Goal: Task Accomplishment & Management: Manage account settings

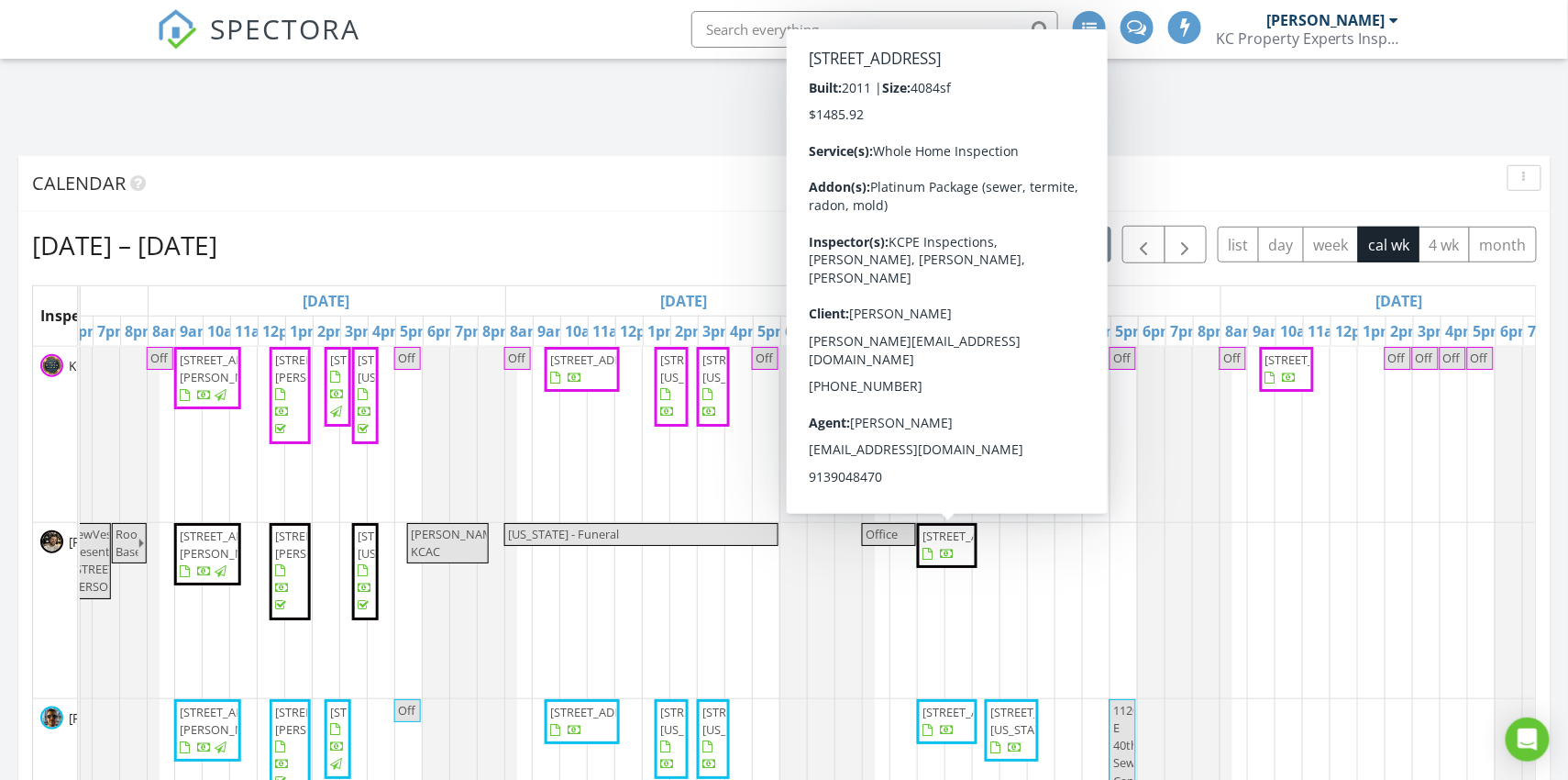
click at [955, 545] on span "26142 W 108th Terrace, Olathe 66061" at bounding box center [974, 536] width 103 height 17
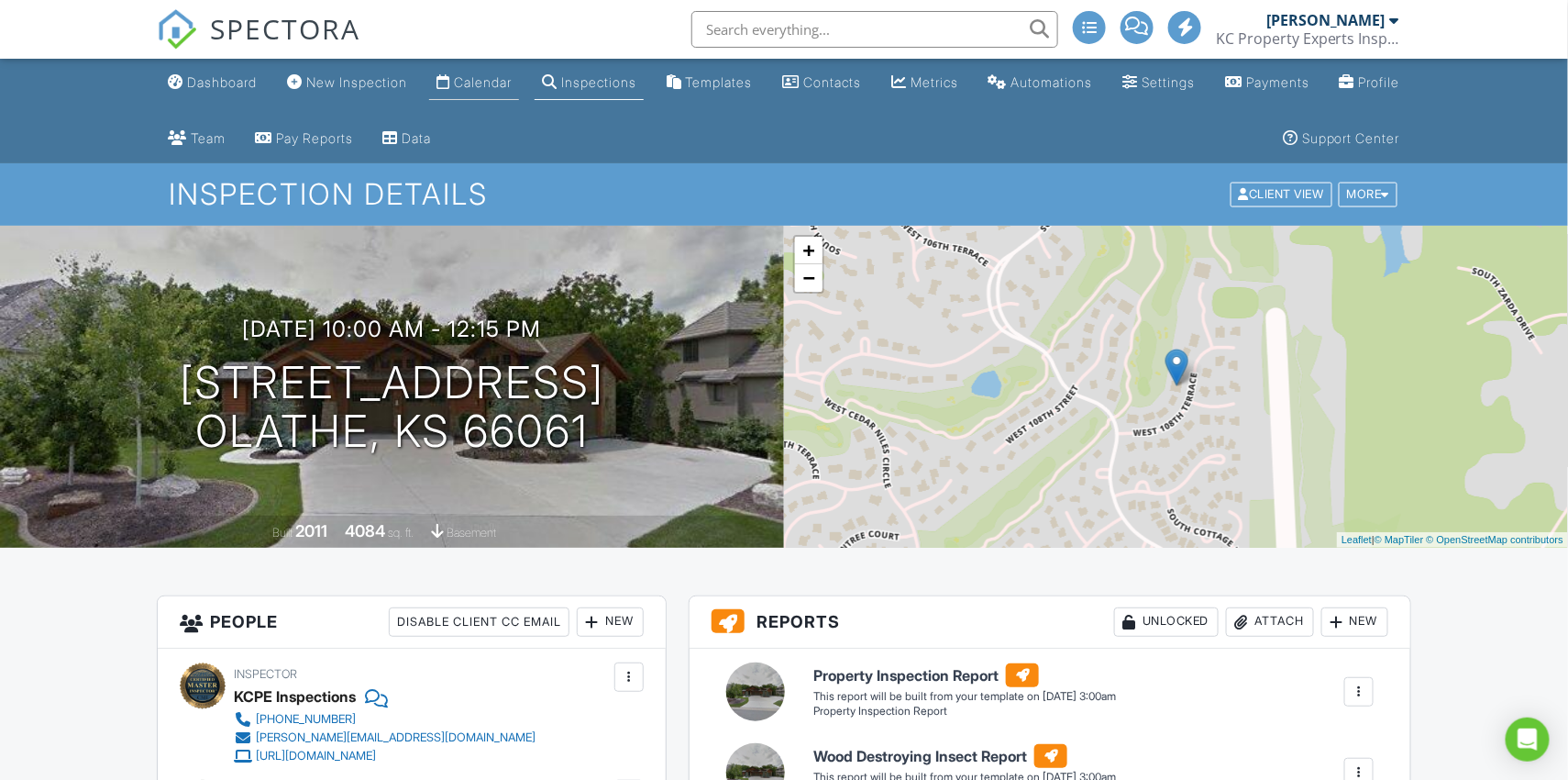
click at [512, 82] on div "Calendar" at bounding box center [482, 82] width 58 height 16
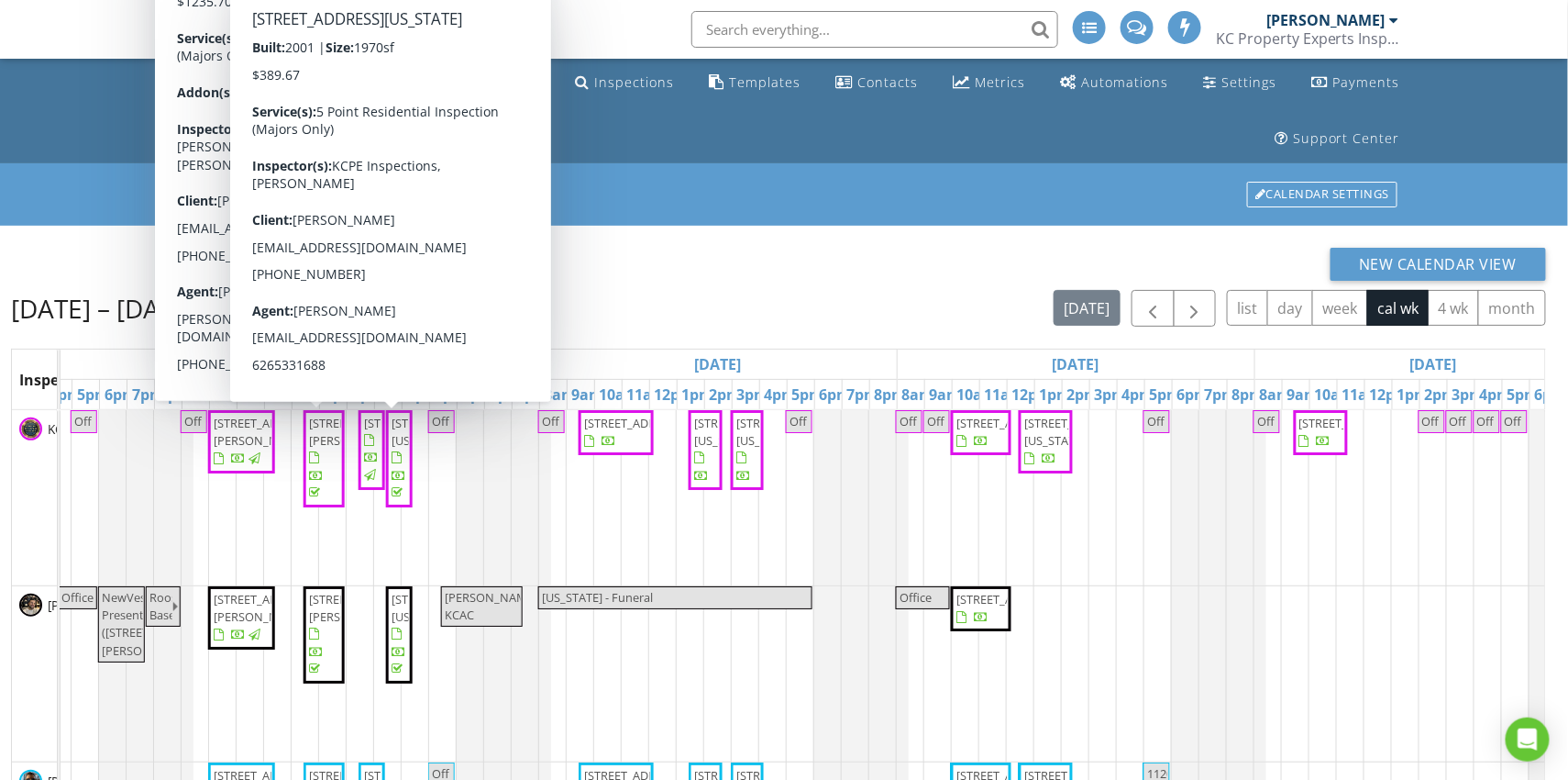
scroll to position [0, 643]
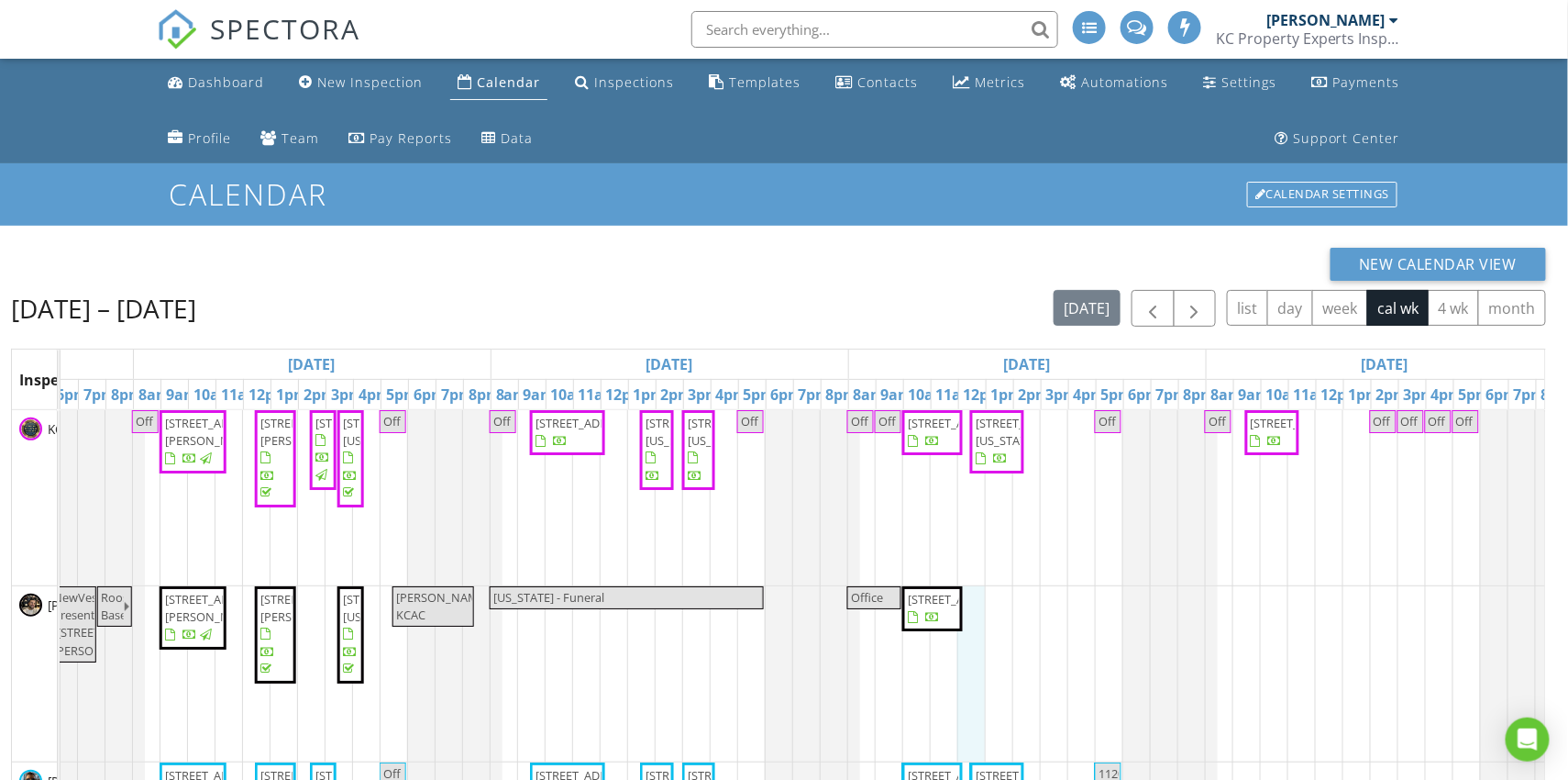
click at [979, 612] on div "Off 4804 NW Downing St, Blue Springs 64015 304 Alexander Creek Ct, Raymore 6408…" at bounding box center [668, 761] width 2504 height 703
click at [986, 575] on link "Event" at bounding box center [1002, 565] width 94 height 29
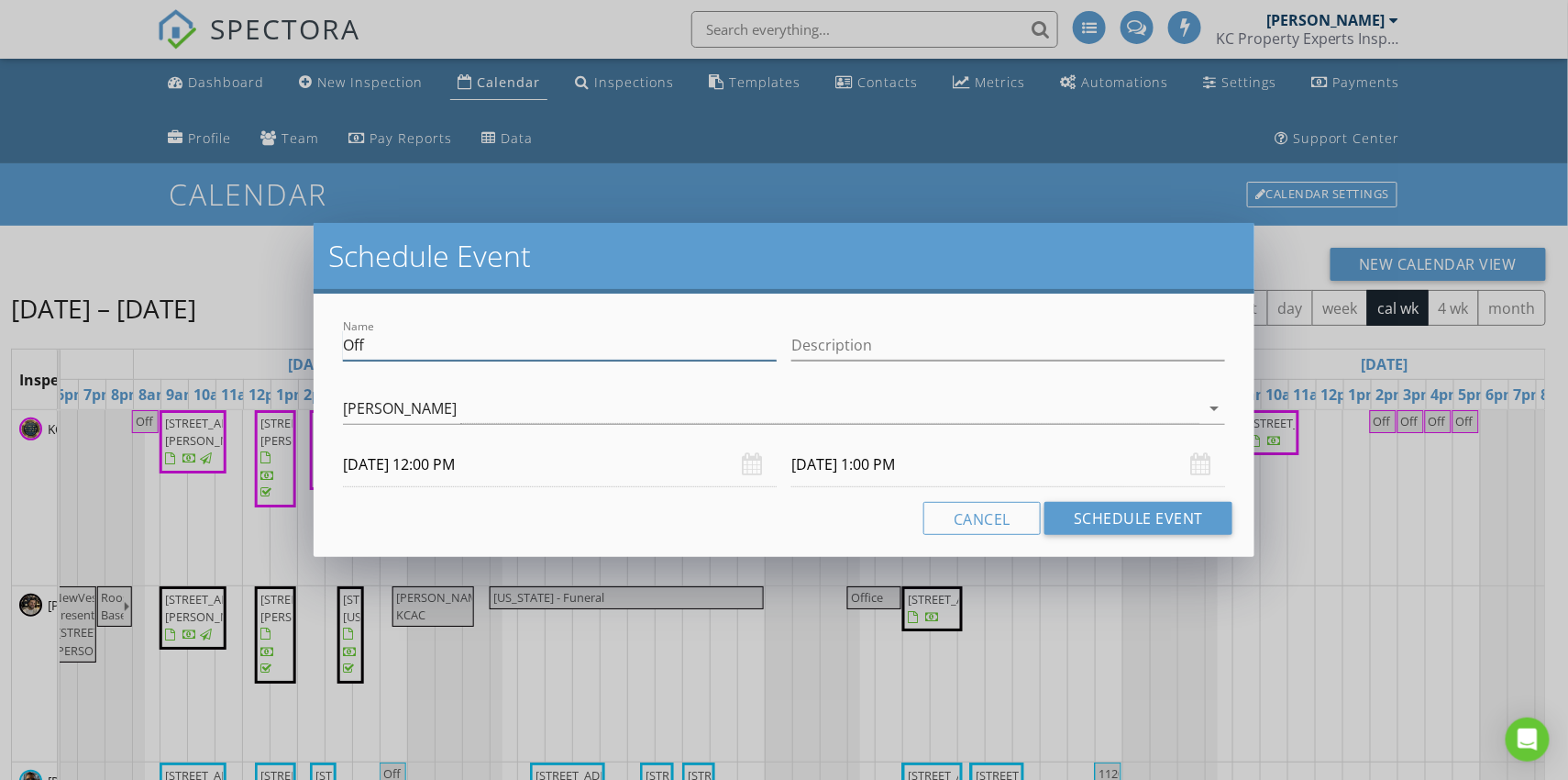
click at [676, 339] on input "Off" at bounding box center [560, 345] width 433 height 30
type input "Office"
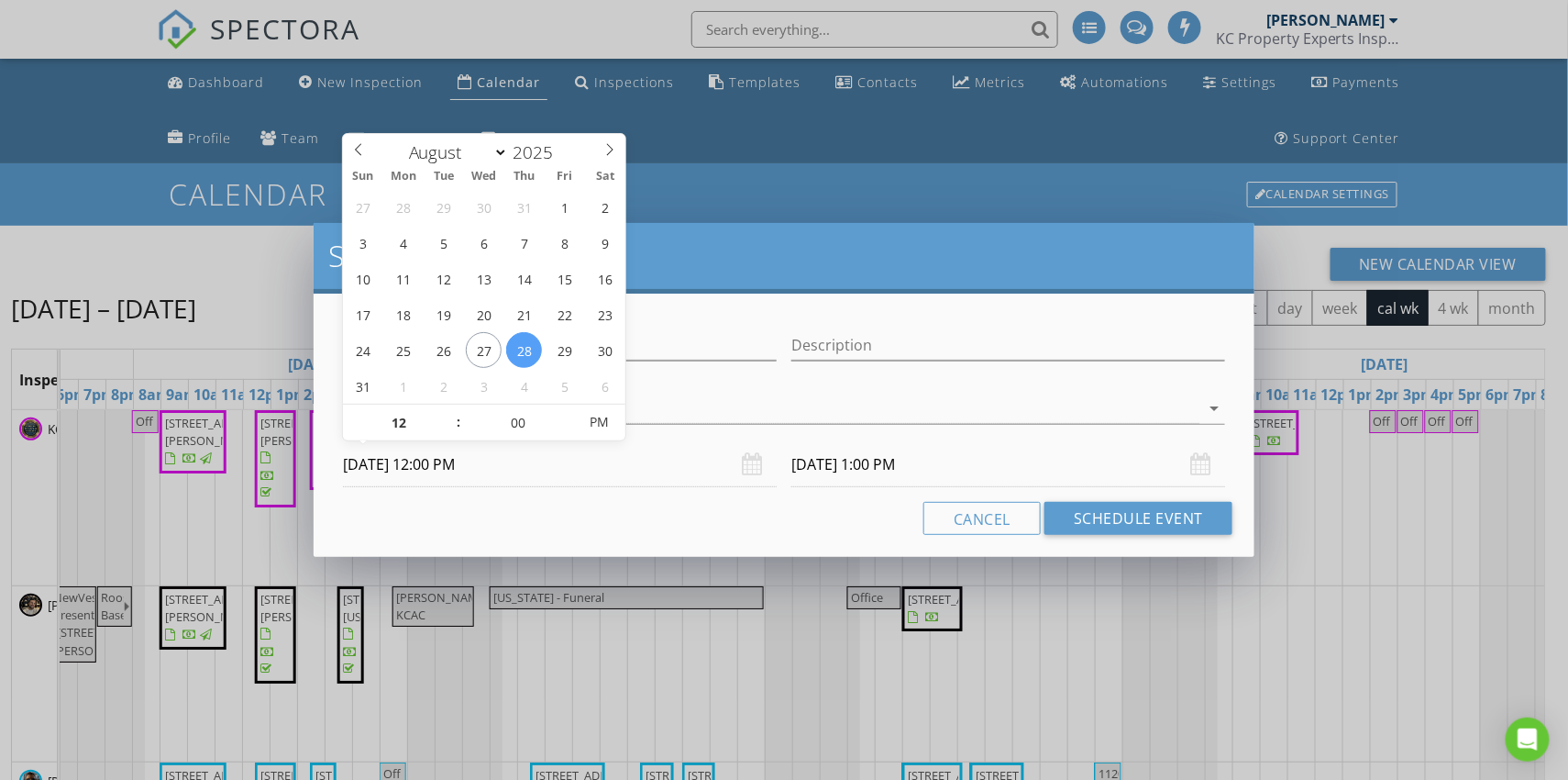
click at [455, 467] on input "08/28/2025 12:00 PM" at bounding box center [560, 465] width 433 height 45
type input "05"
type input "08/28/2025 12:05 PM"
click at [568, 406] on span at bounding box center [567, 413] width 13 height 19
type input "10"
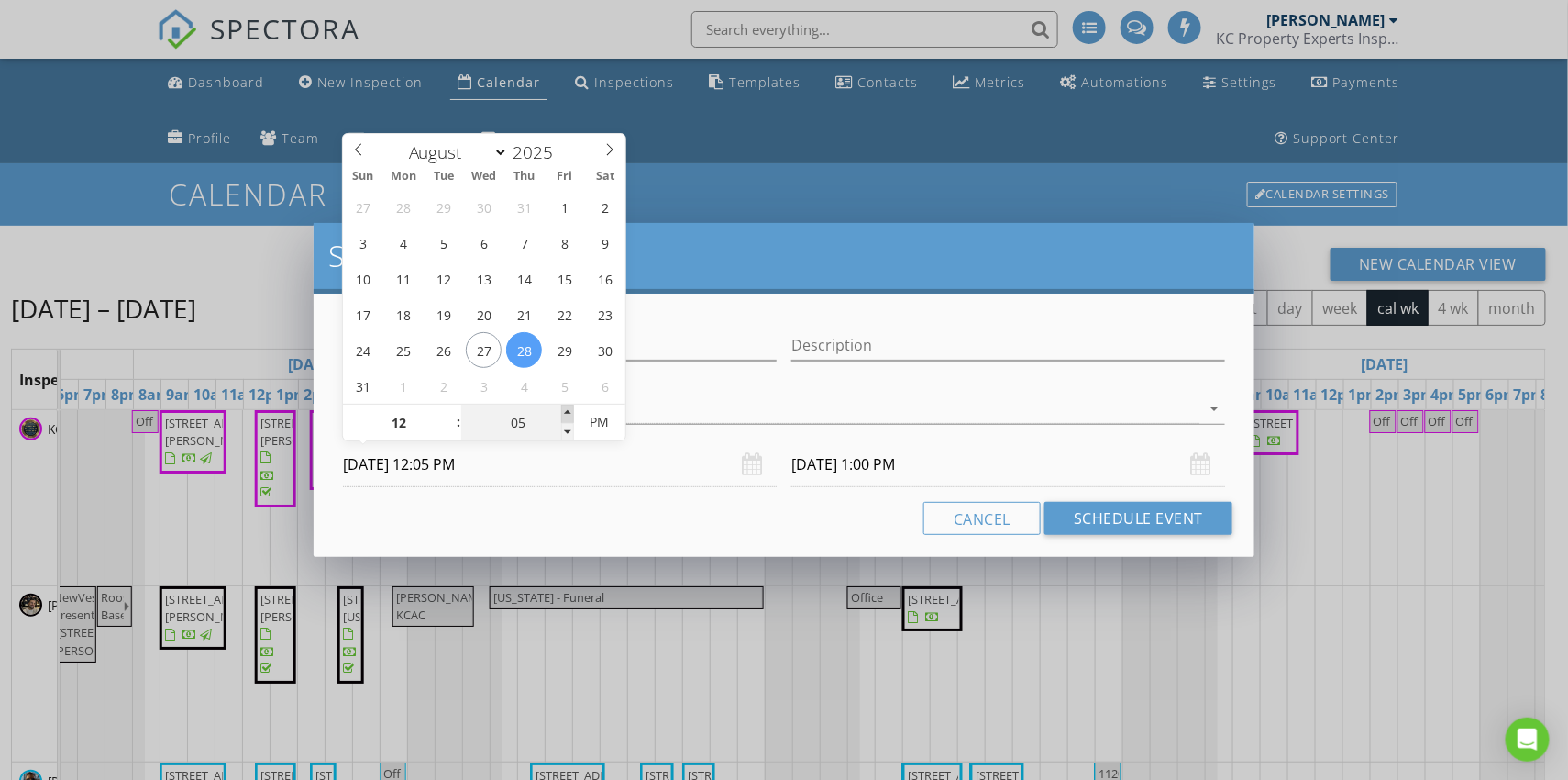
type input "08/28/2025 12:10 PM"
click at [568, 406] on span at bounding box center [567, 413] width 13 height 19
type input "15"
type input "08/28/2025 12:15 PM"
click at [568, 406] on span at bounding box center [567, 413] width 13 height 19
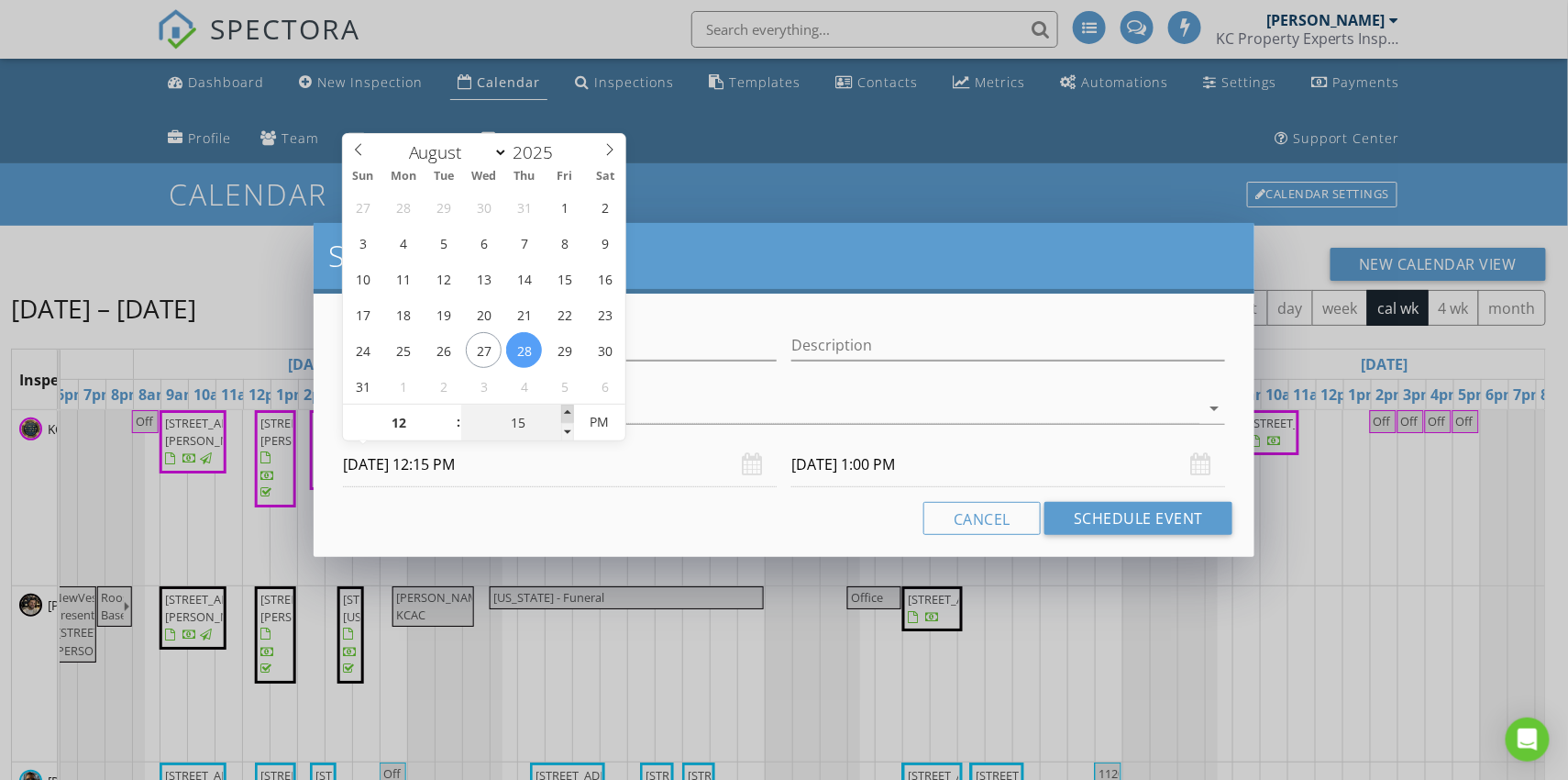
type input "20"
type input "08/28/2025 12:20 PM"
click at [568, 406] on span at bounding box center [567, 413] width 13 height 19
type input "25"
type input "08/28/2025 12:25 PM"
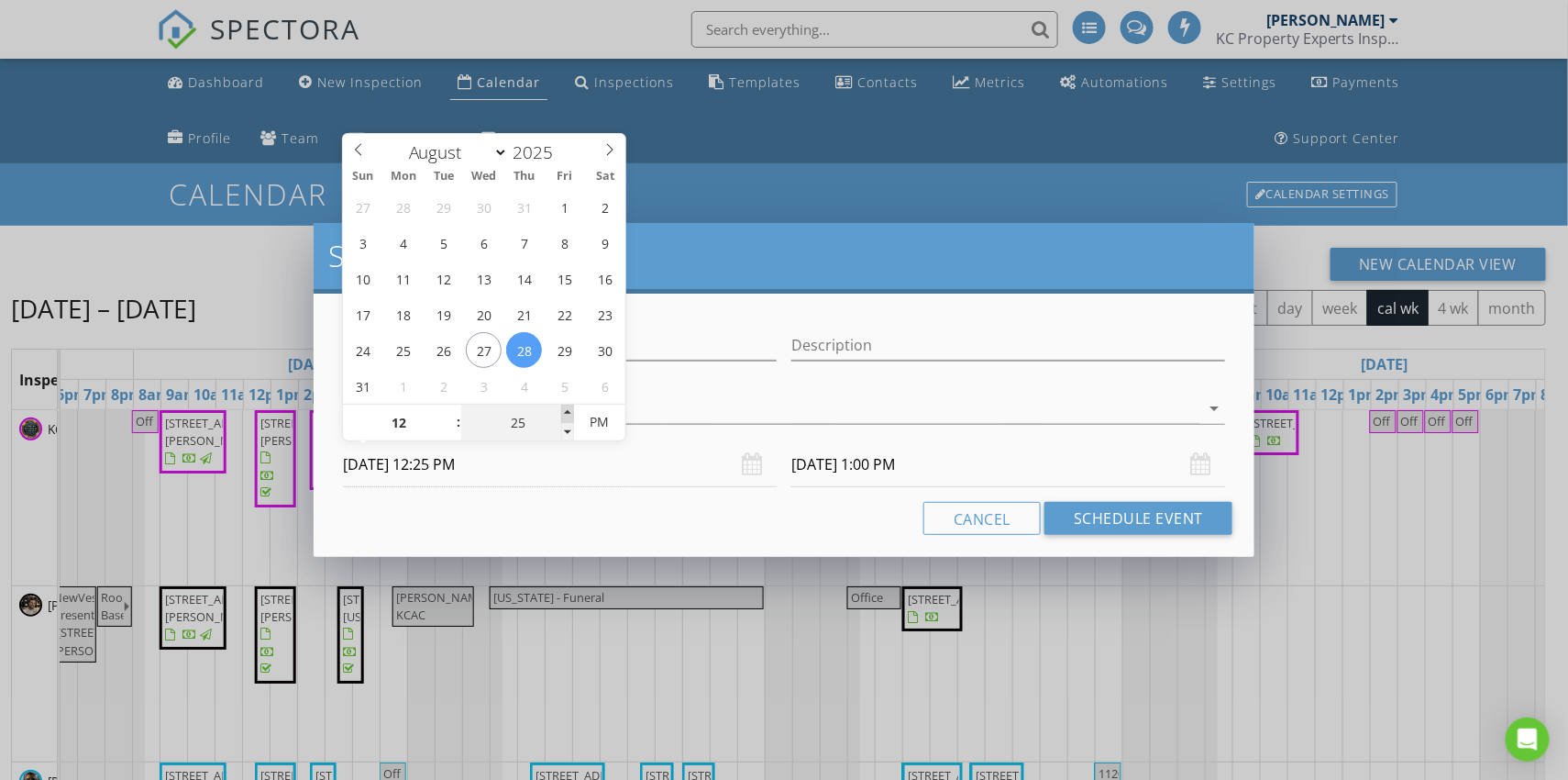
click at [568, 406] on span at bounding box center [567, 413] width 13 height 19
type input "30"
type input "08/28/2025 12:30 PM"
click at [568, 406] on span at bounding box center [567, 413] width 13 height 19
type input "08/28/2025 1:30 PM"
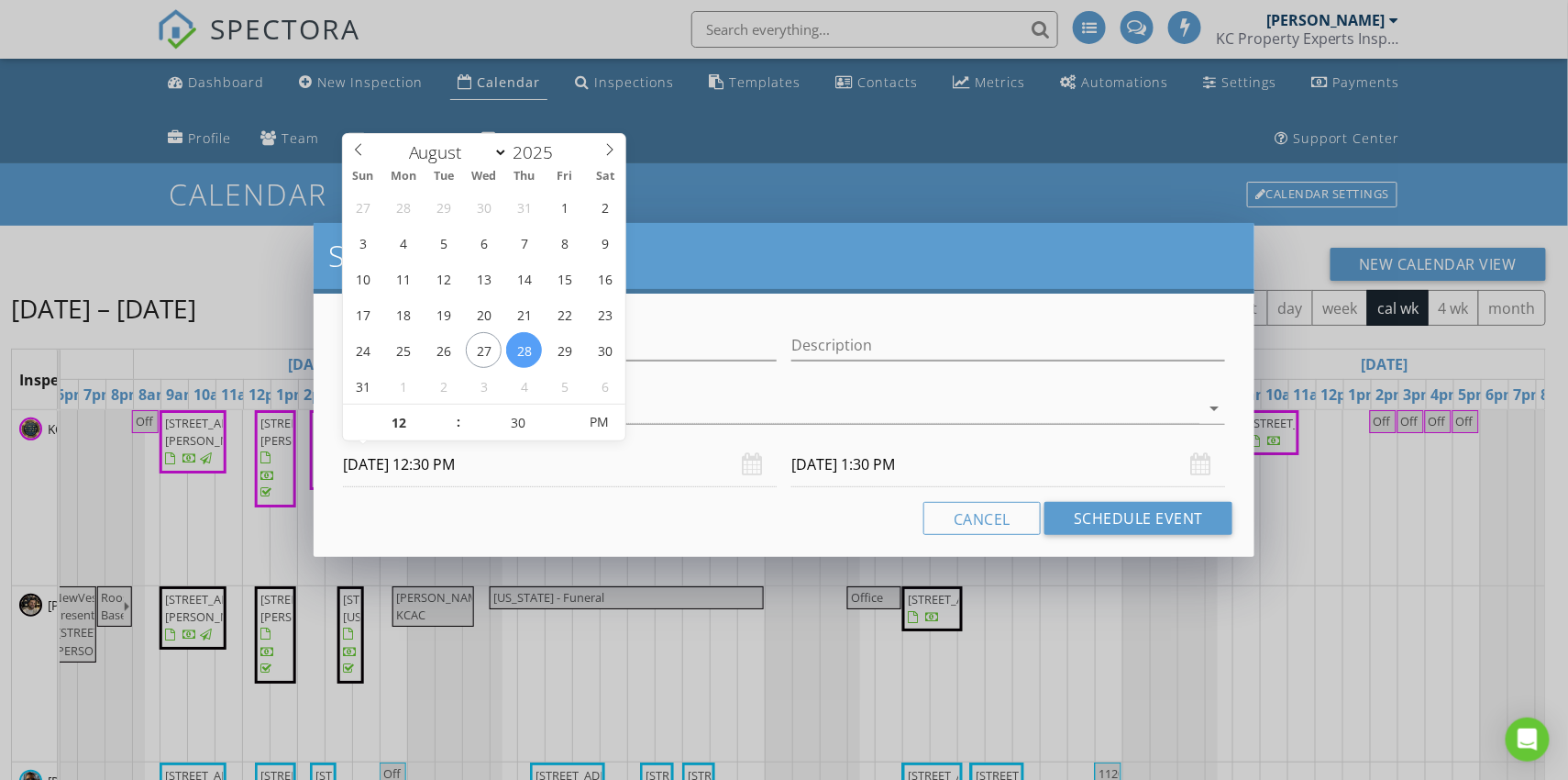
click at [871, 462] on input "08/28/2025 1:30 PM" at bounding box center [1008, 465] width 433 height 45
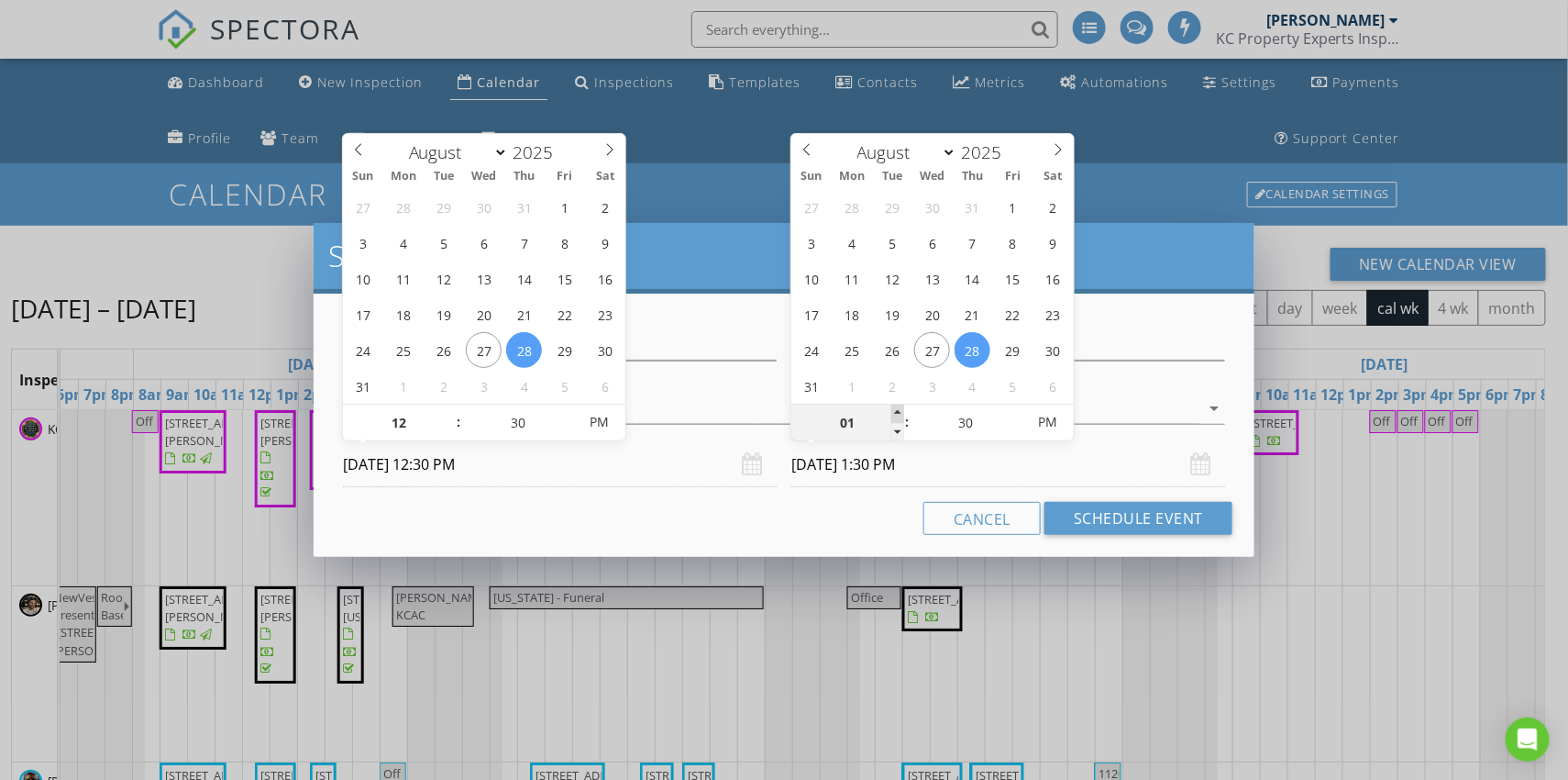
type input "02"
type input "08/28/2025 2:30 PM"
click at [898, 413] on span at bounding box center [897, 413] width 13 height 19
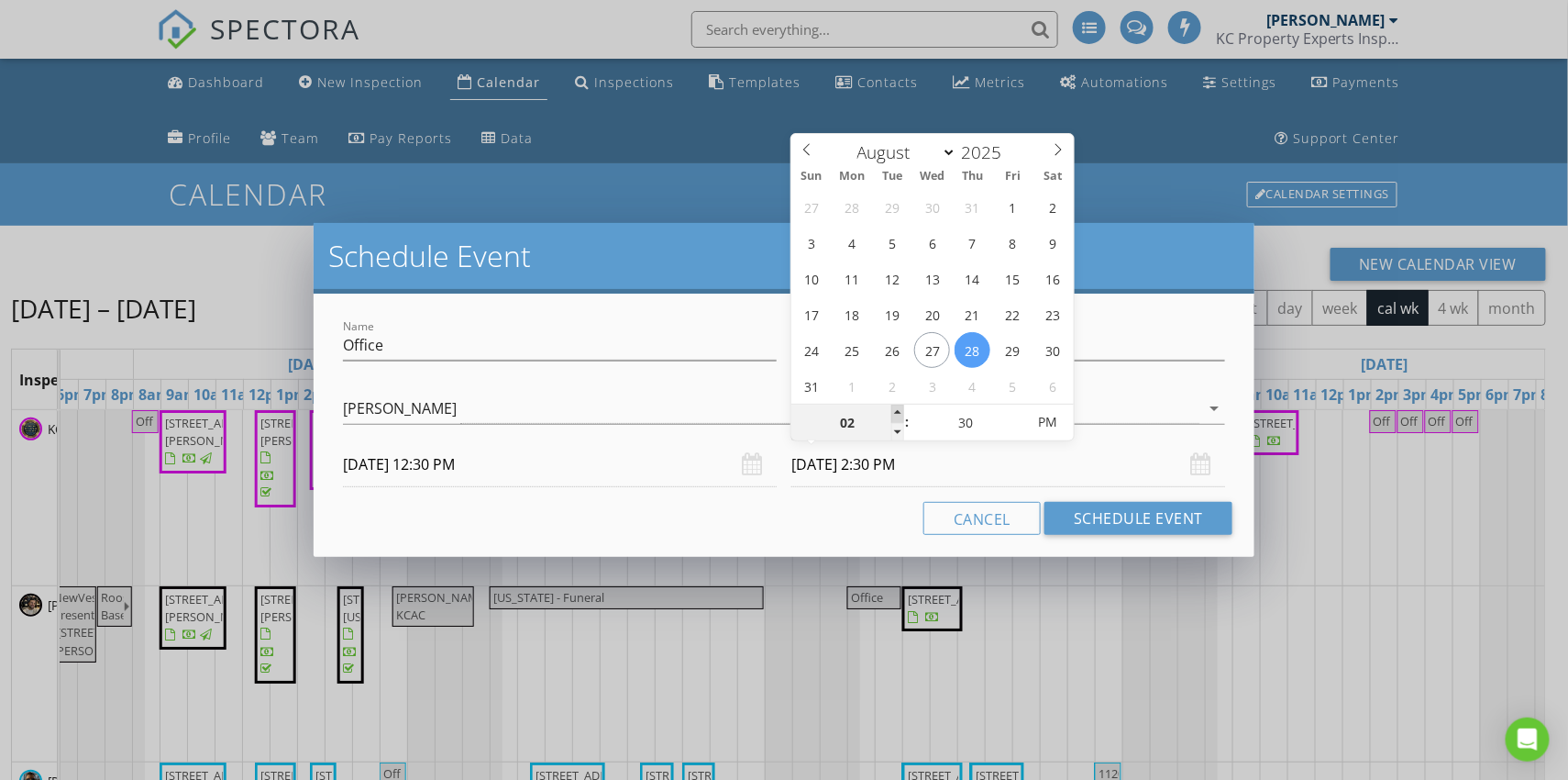
type input "03"
type input "08/28/2025 3:30 PM"
click at [898, 413] on span at bounding box center [897, 413] width 13 height 19
type input "04"
type input "08/28/2025 4:30 PM"
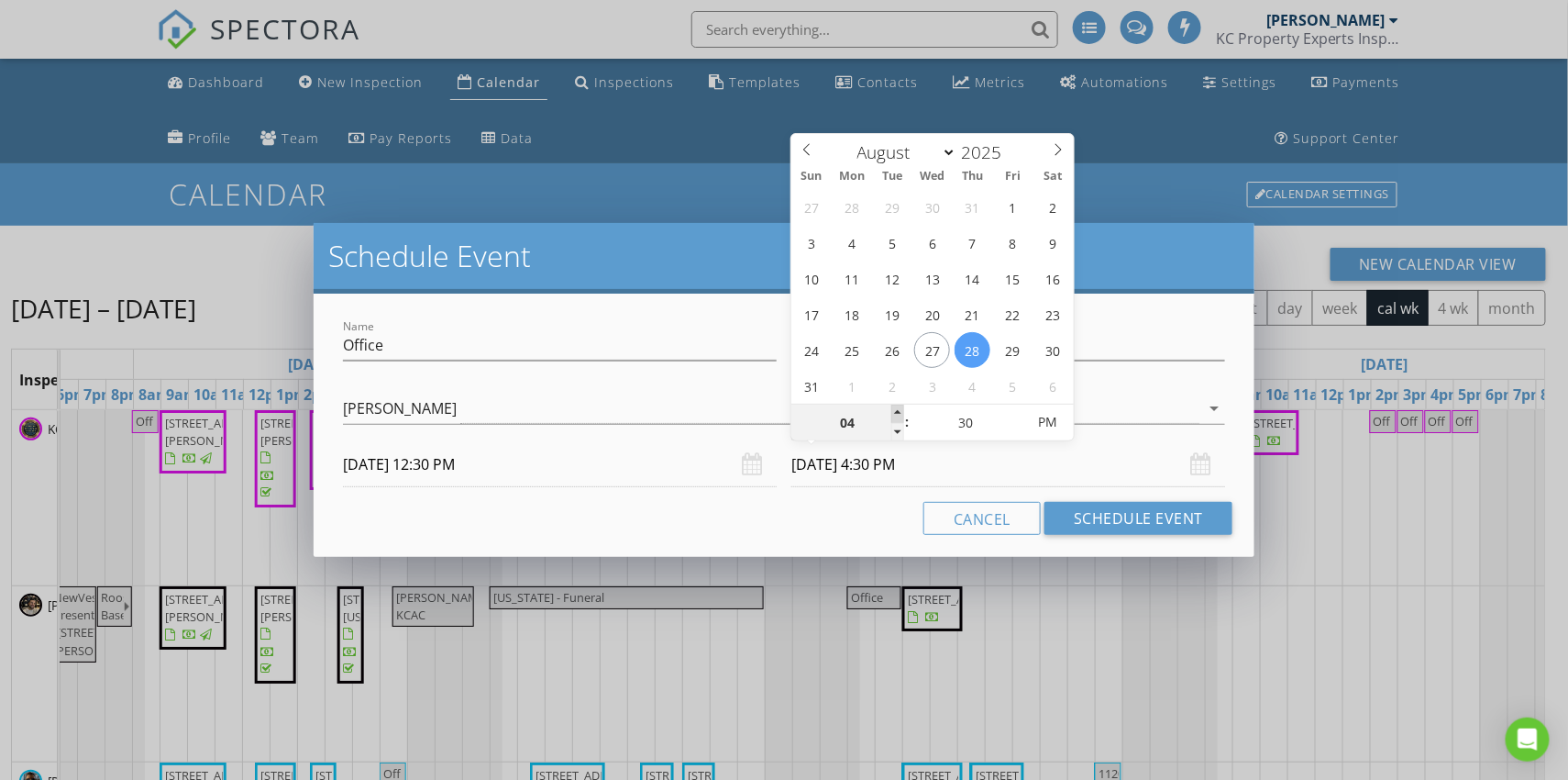
click at [898, 413] on span at bounding box center [897, 413] width 13 height 19
type input "05"
type input "08/28/2025 5:30 PM"
click at [898, 413] on span at bounding box center [897, 413] width 13 height 19
click at [1084, 527] on button "Schedule Event" at bounding box center [1138, 519] width 188 height 33
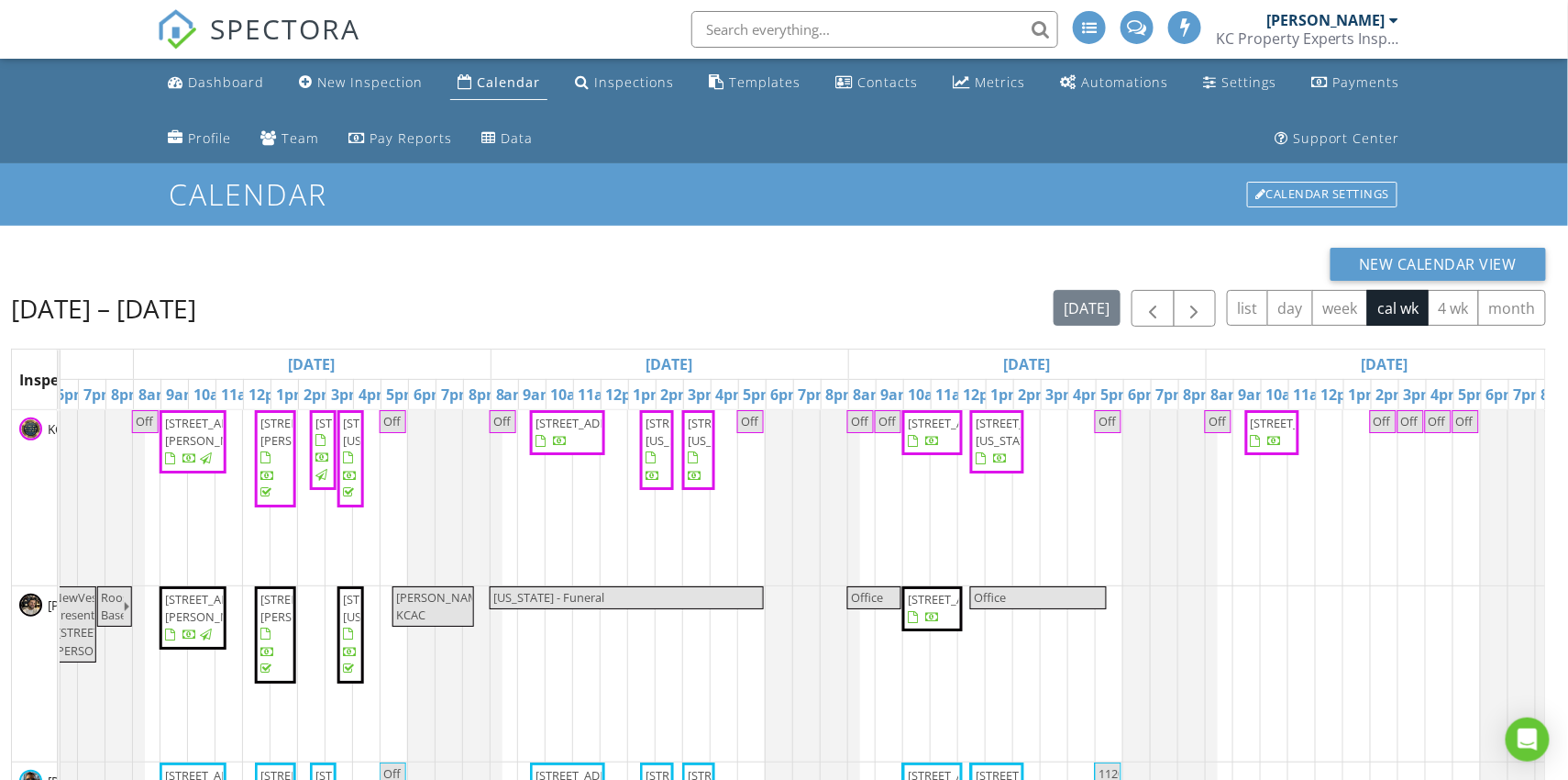
click at [1005, 468] on div at bounding box center [1000, 460] width 15 height 15
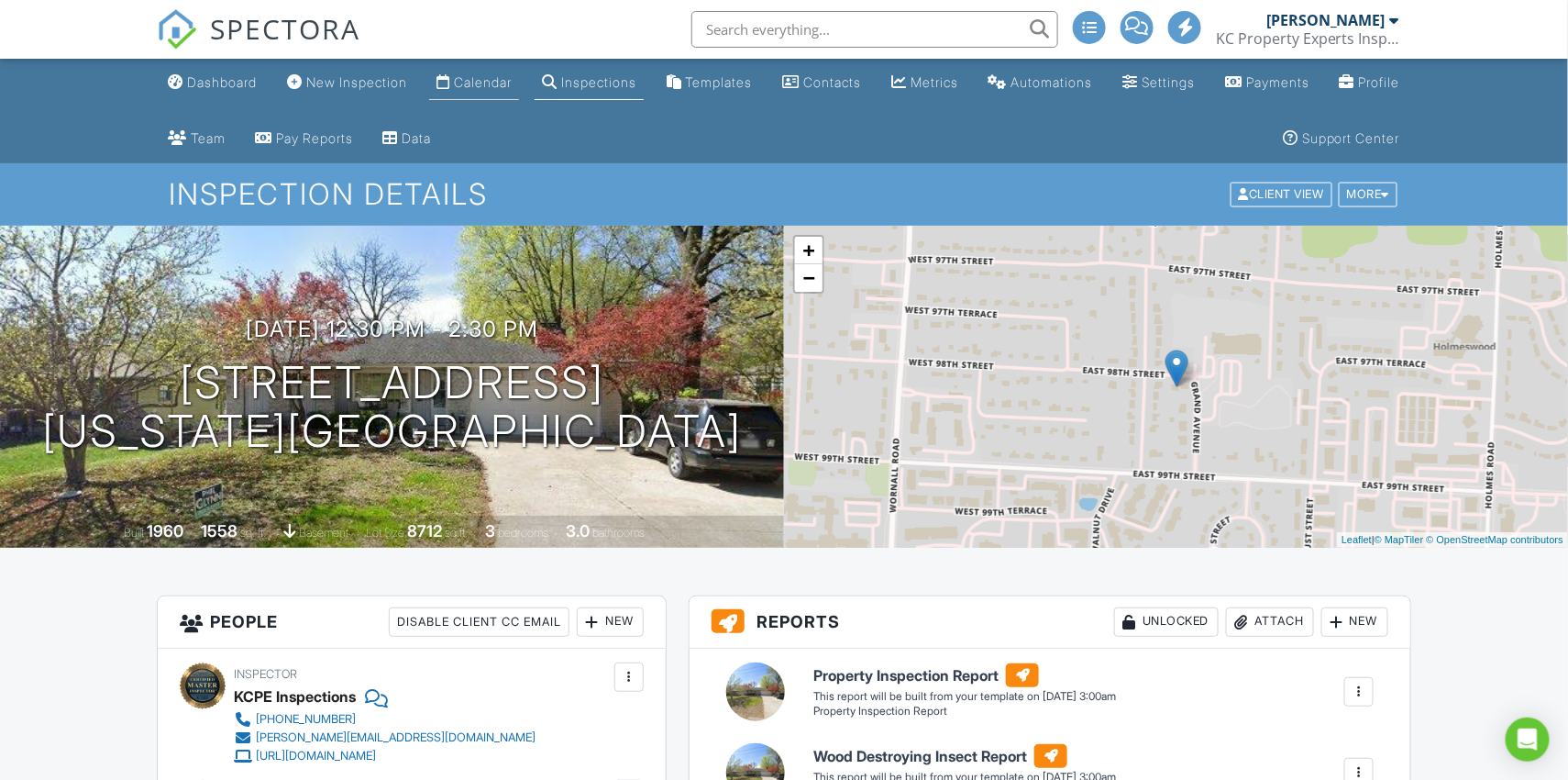
click at [489, 90] on link "Calendar" at bounding box center [475, 82] width 90 height 34
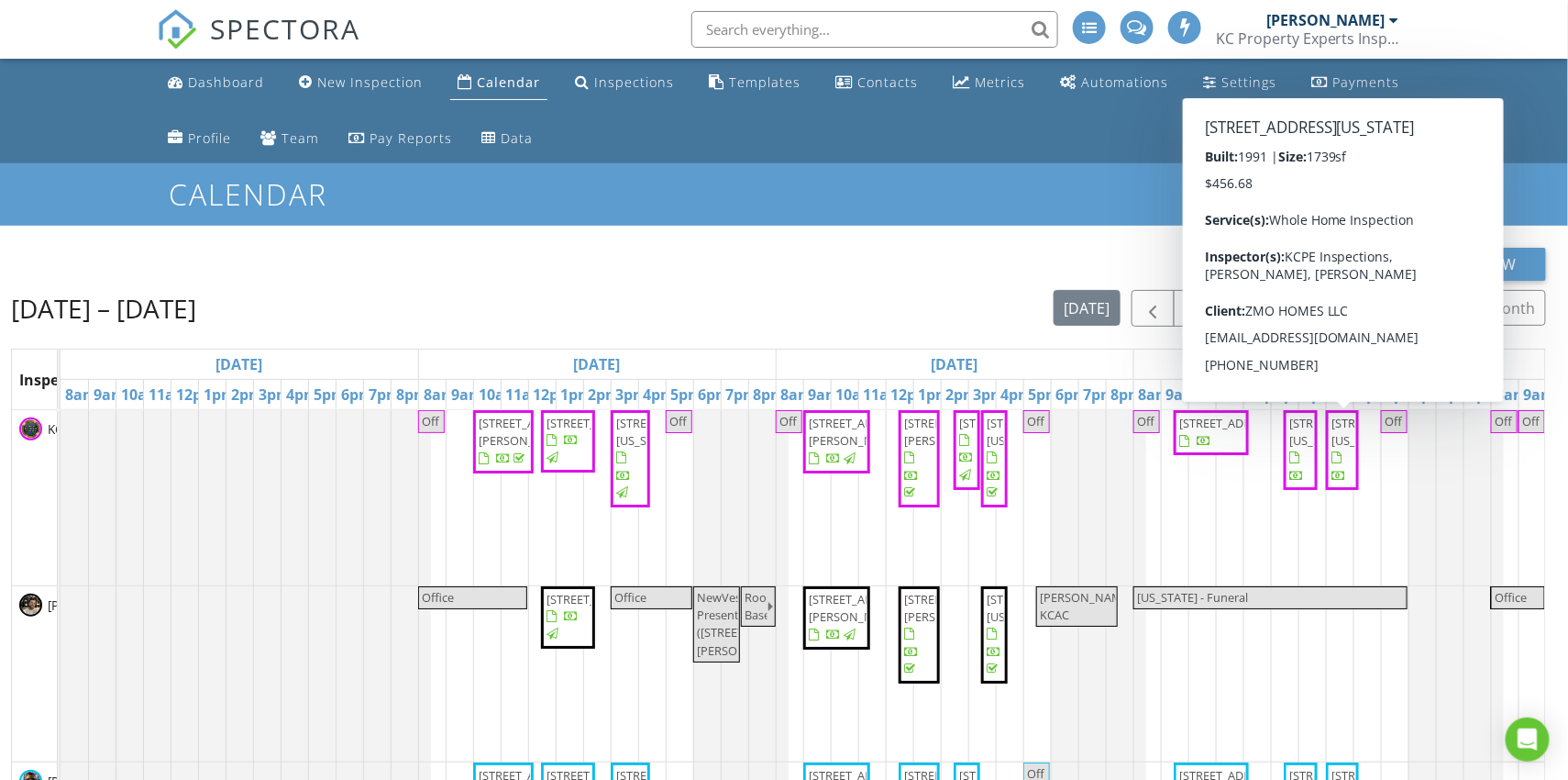
click at [1342, 448] on span "[STREET_ADDRESS][US_STATE]" at bounding box center [1383, 432] width 103 height 34
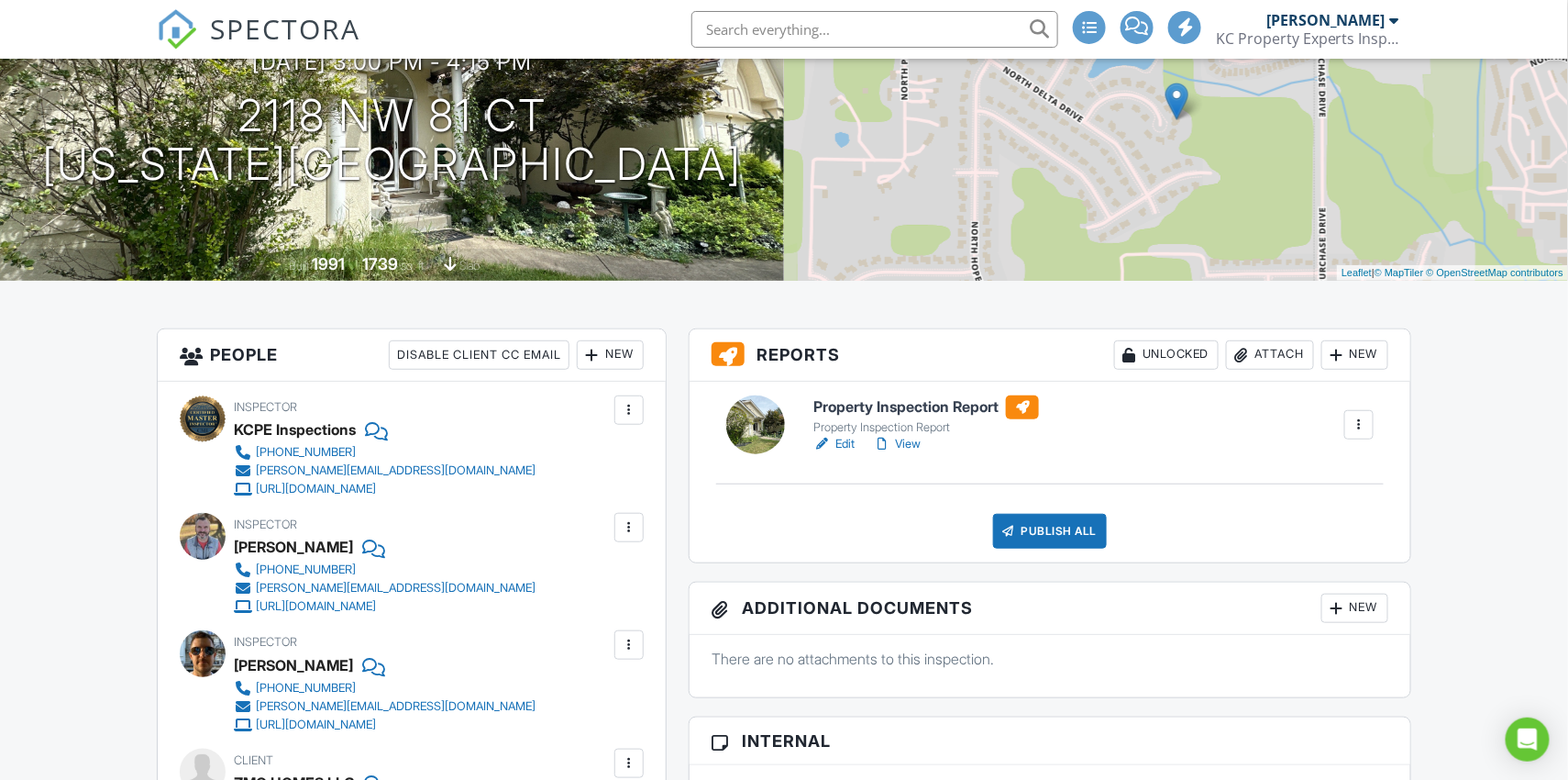
scroll to position [268, 0]
click at [1043, 523] on div "Publish All" at bounding box center [1050, 531] width 115 height 35
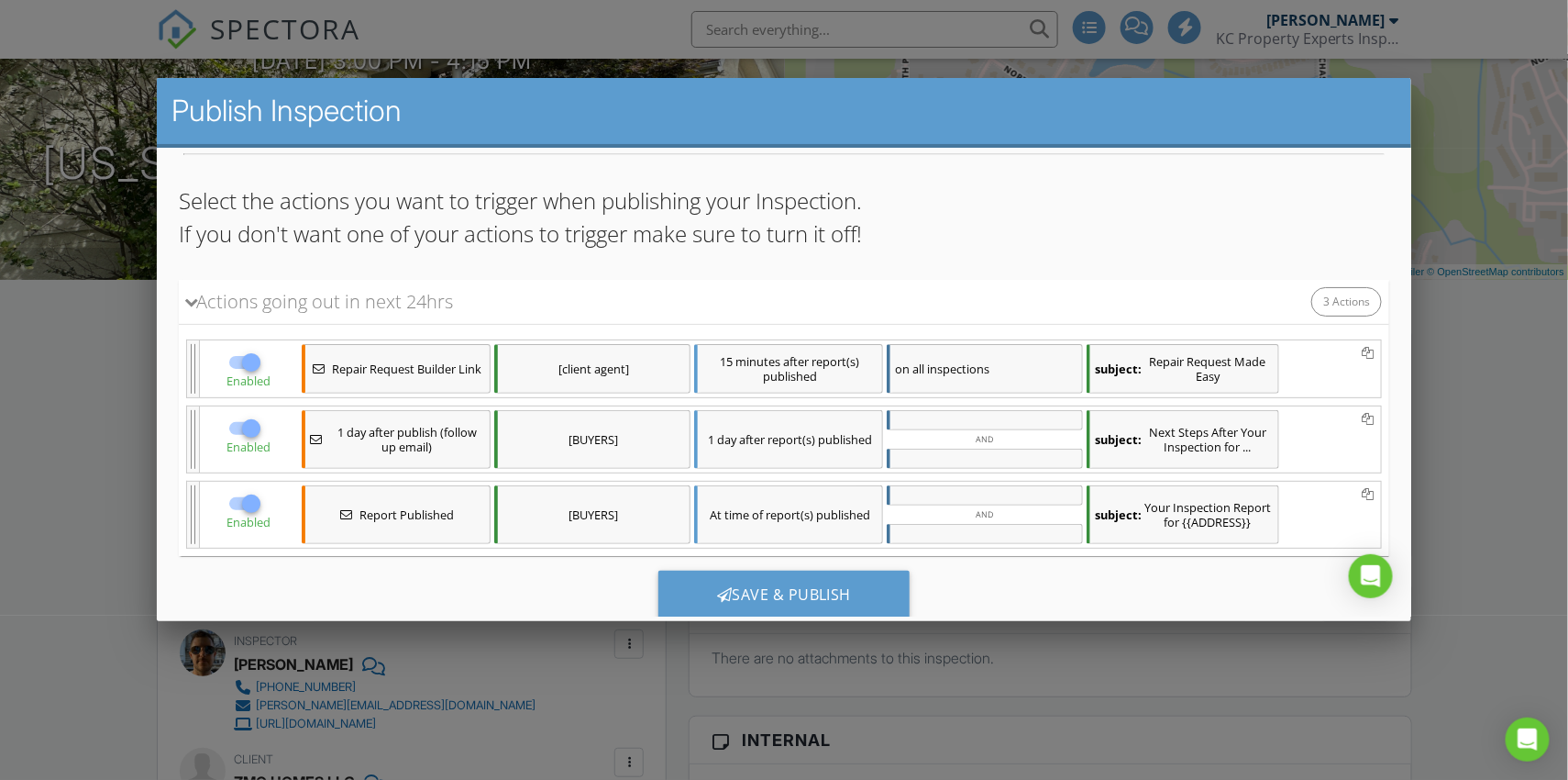
scroll to position [107, 0]
click at [250, 353] on div at bounding box center [250, 361] width 31 height 31
checkbox input "false"
click at [256, 428] on div at bounding box center [250, 427] width 31 height 31
checkbox input "false"
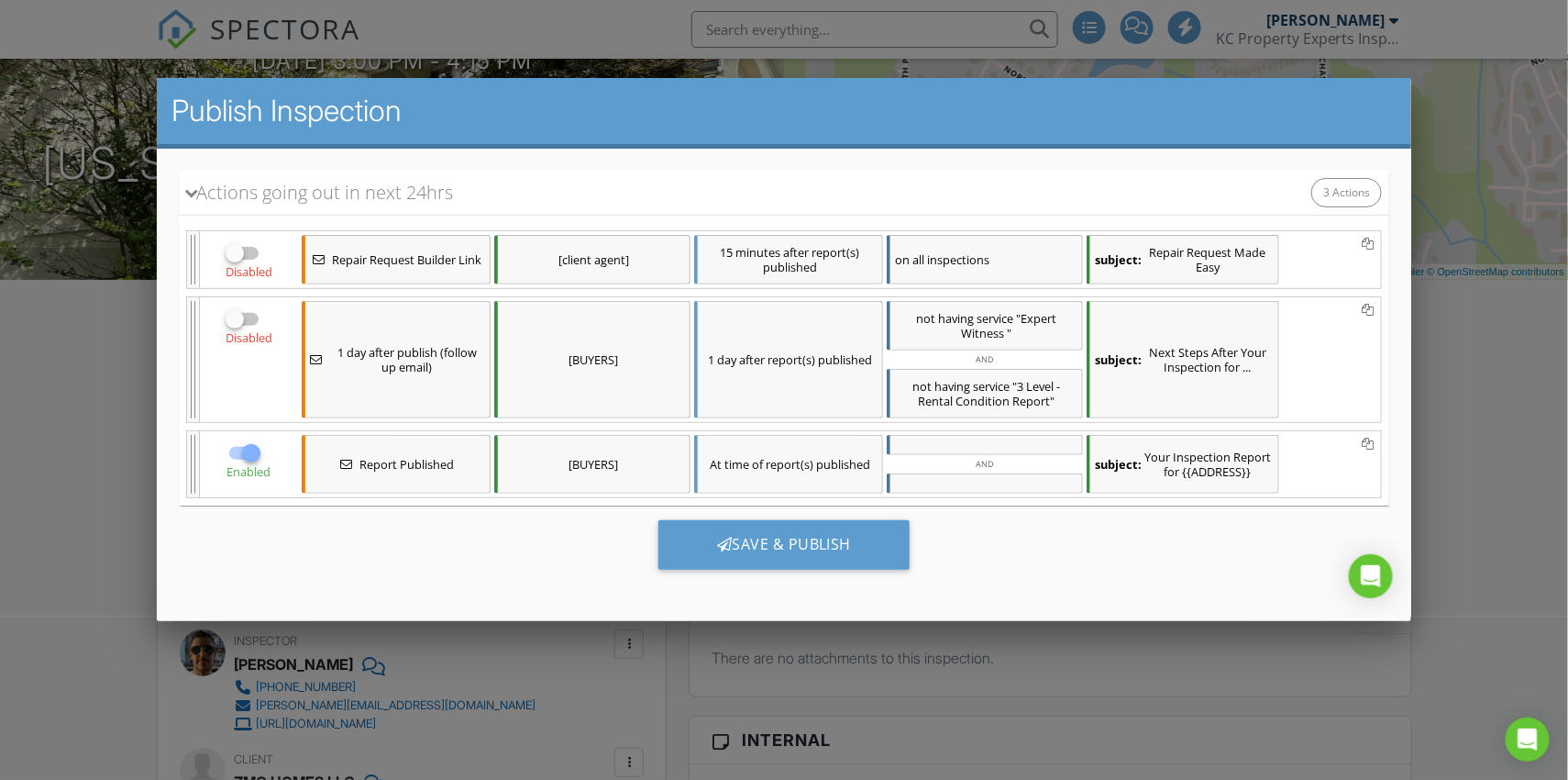
scroll to position [215, 0]
click at [728, 537] on div at bounding box center [724, 544] width 16 height 15
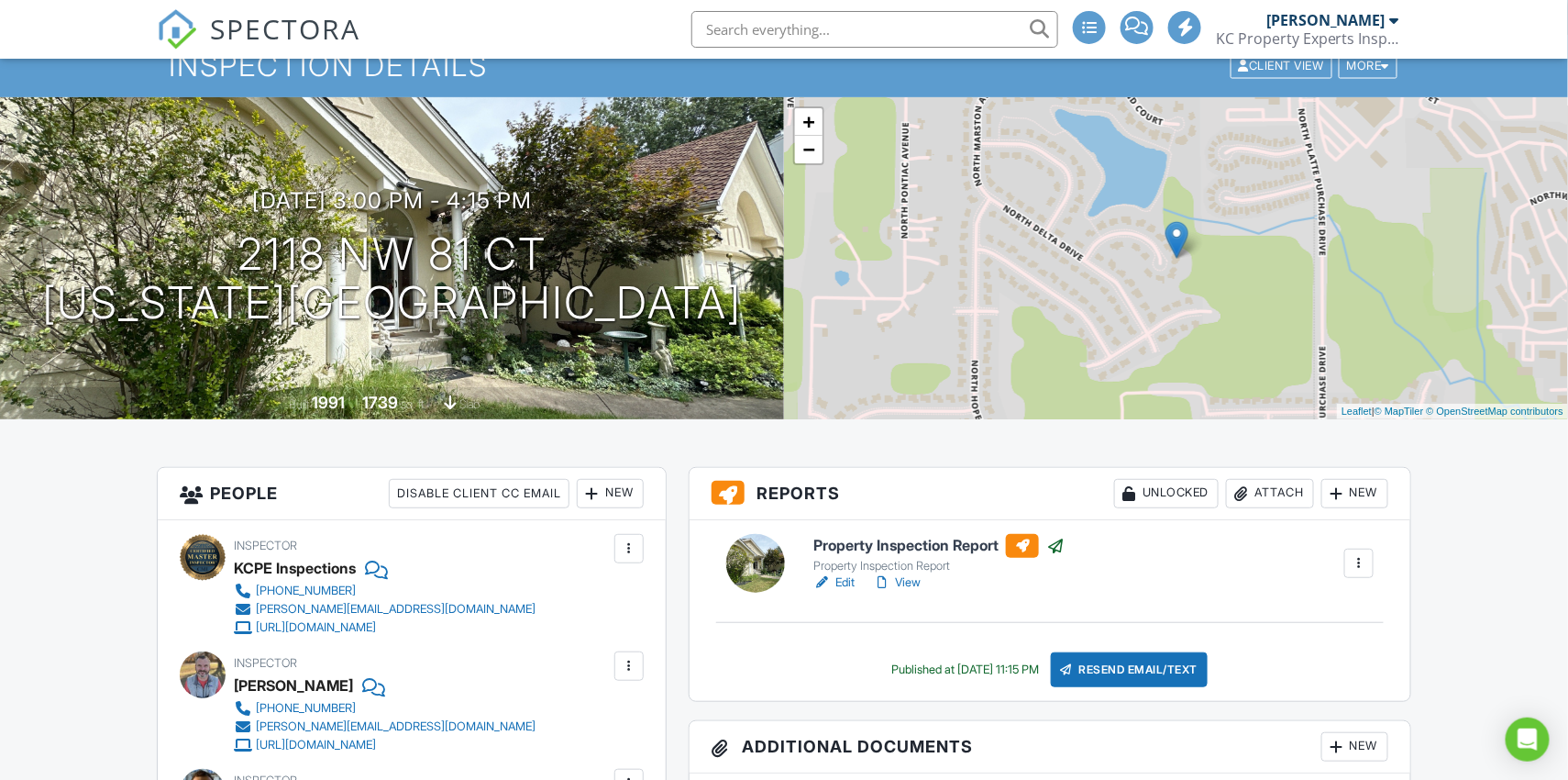
scroll to position [132, 0]
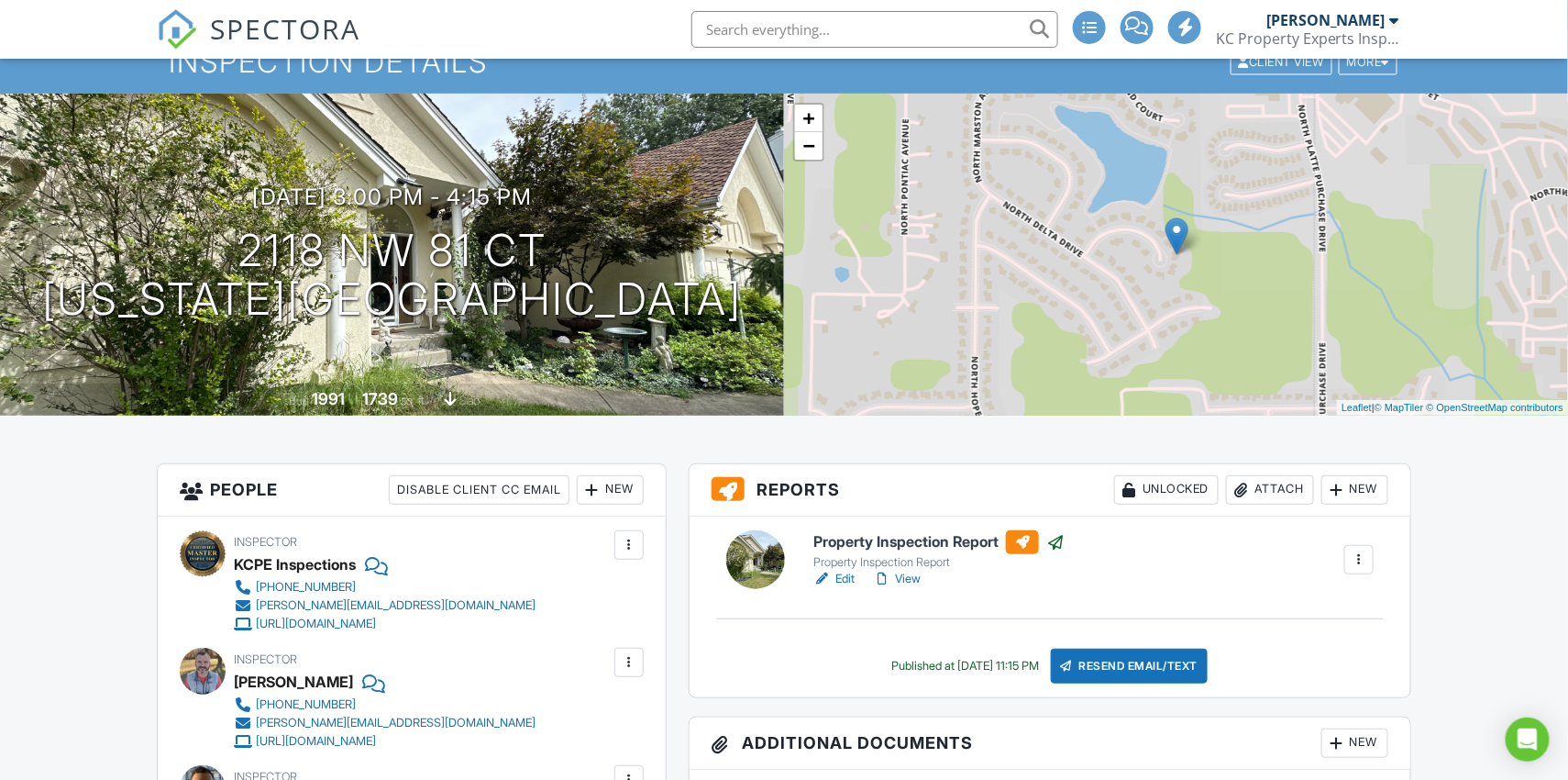
click at [914, 575] on link "View" at bounding box center [896, 579] width 48 height 19
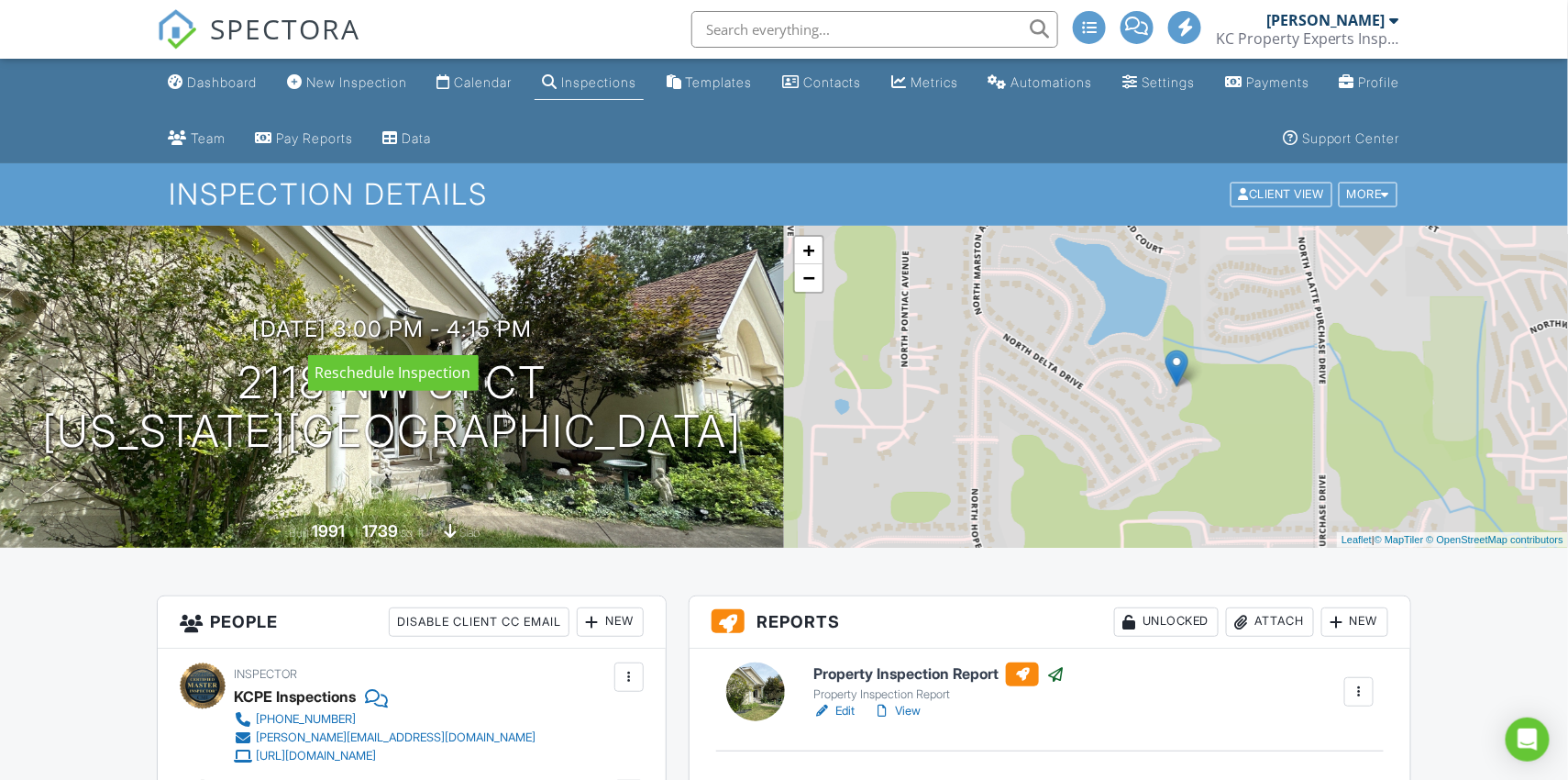
scroll to position [0, 0]
click at [231, 81] on div "Dashboard" at bounding box center [222, 82] width 70 height 16
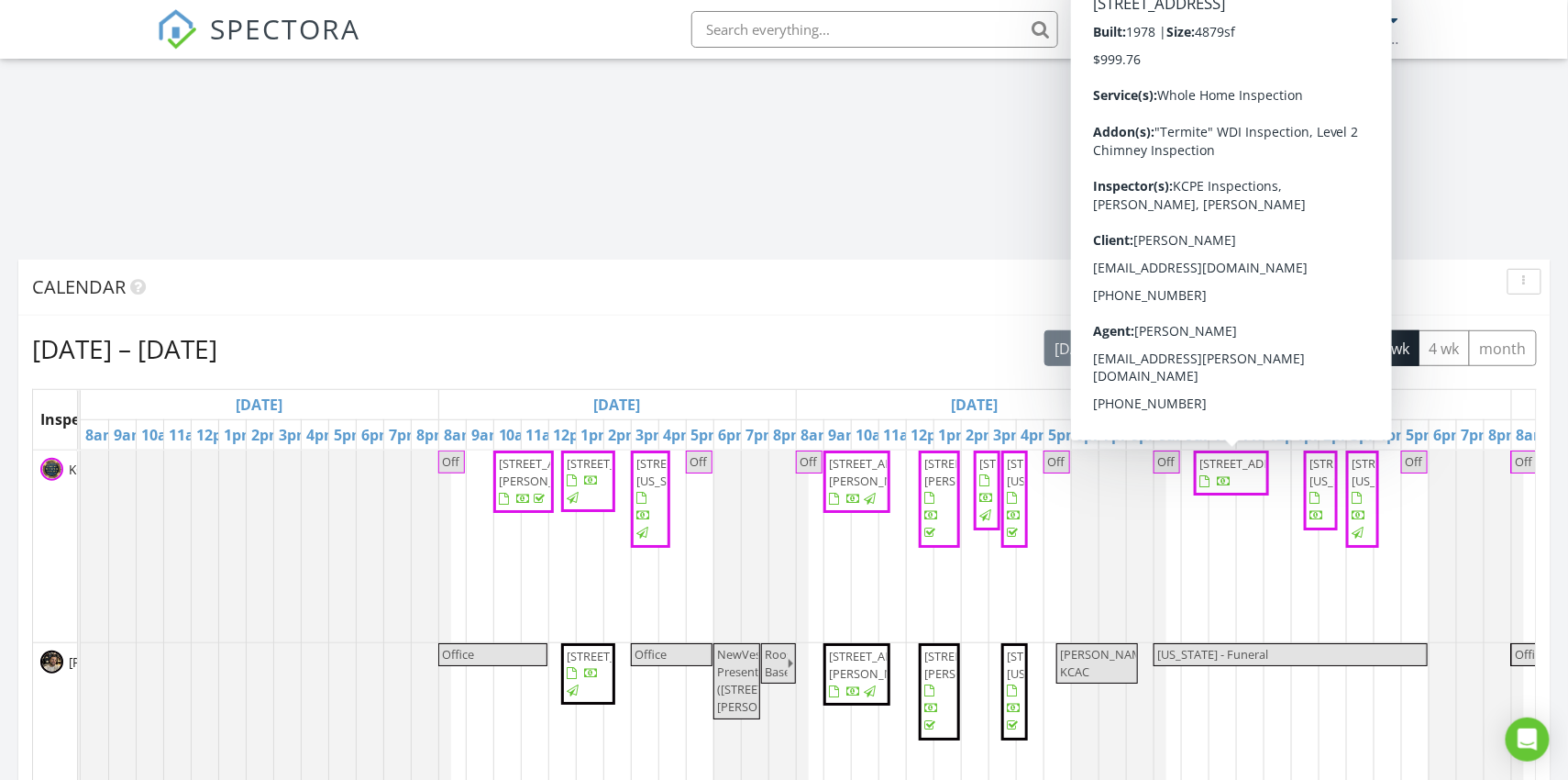
scroll to position [236, 0]
